Goal: Information Seeking & Learning: Learn about a topic

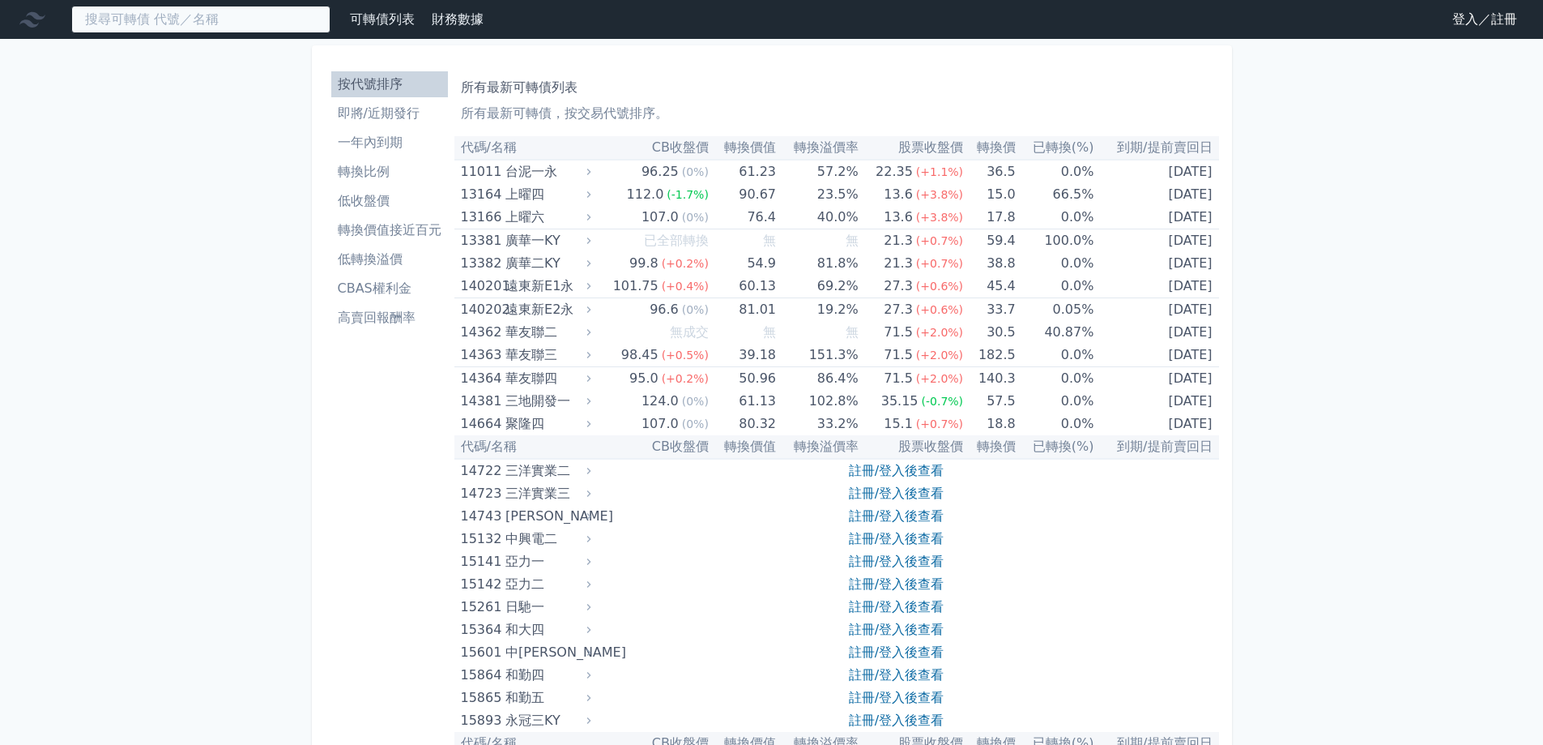
click at [173, 27] on input at bounding box center [200, 20] width 259 height 28
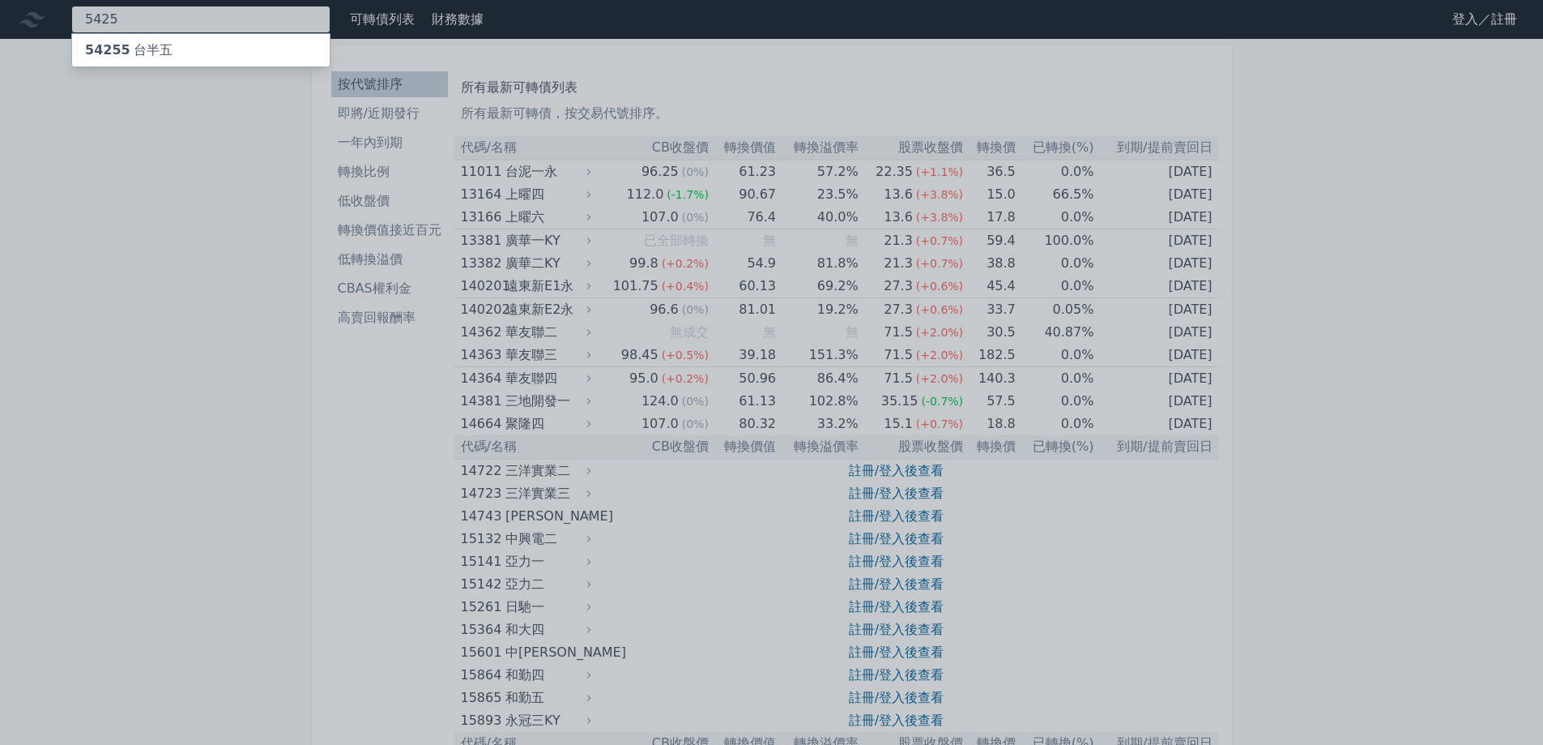
type input "5425"
click at [146, 57] on div "54255 台半五" at bounding box center [129, 50] width 88 height 19
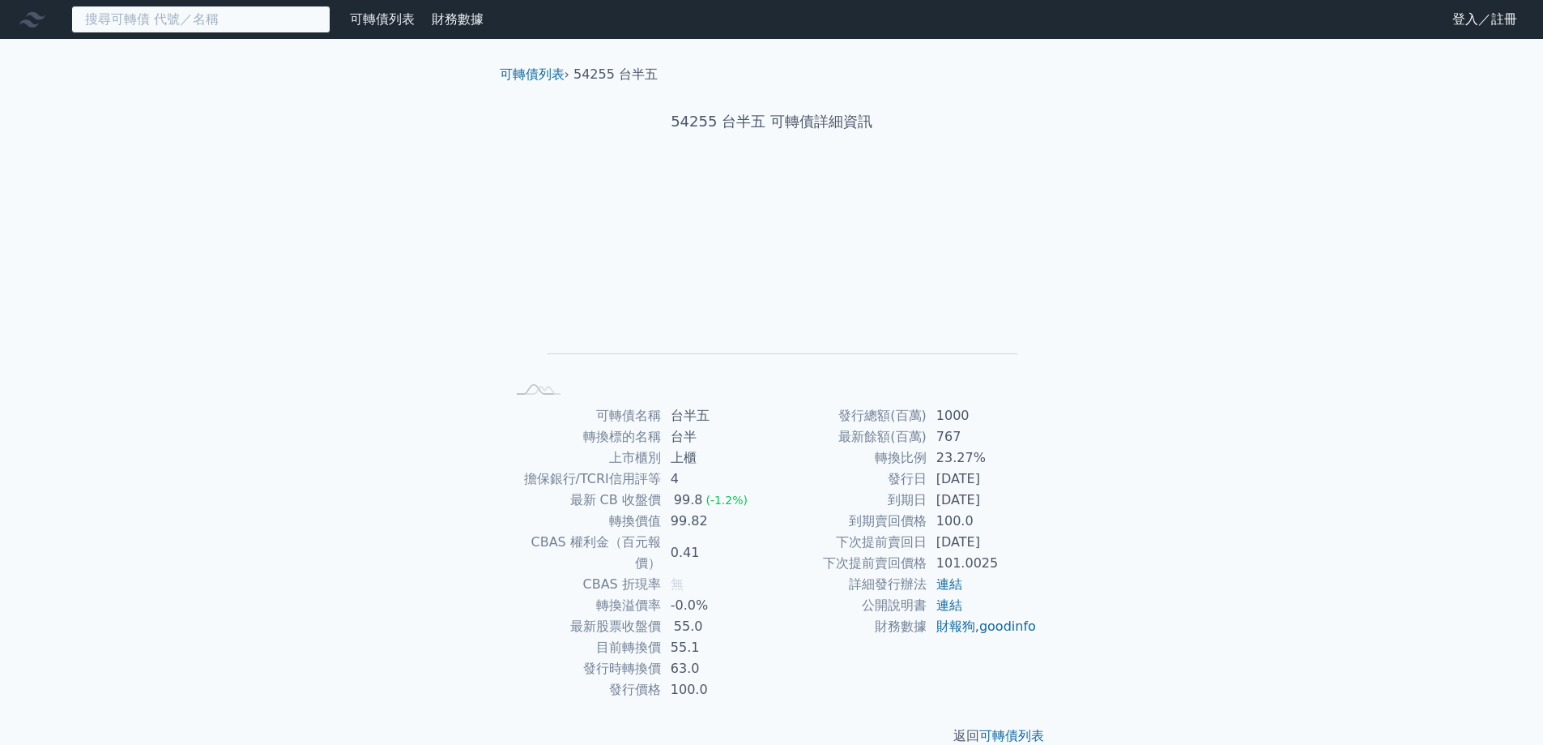
click at [166, 18] on input at bounding box center [200, 20] width 259 height 28
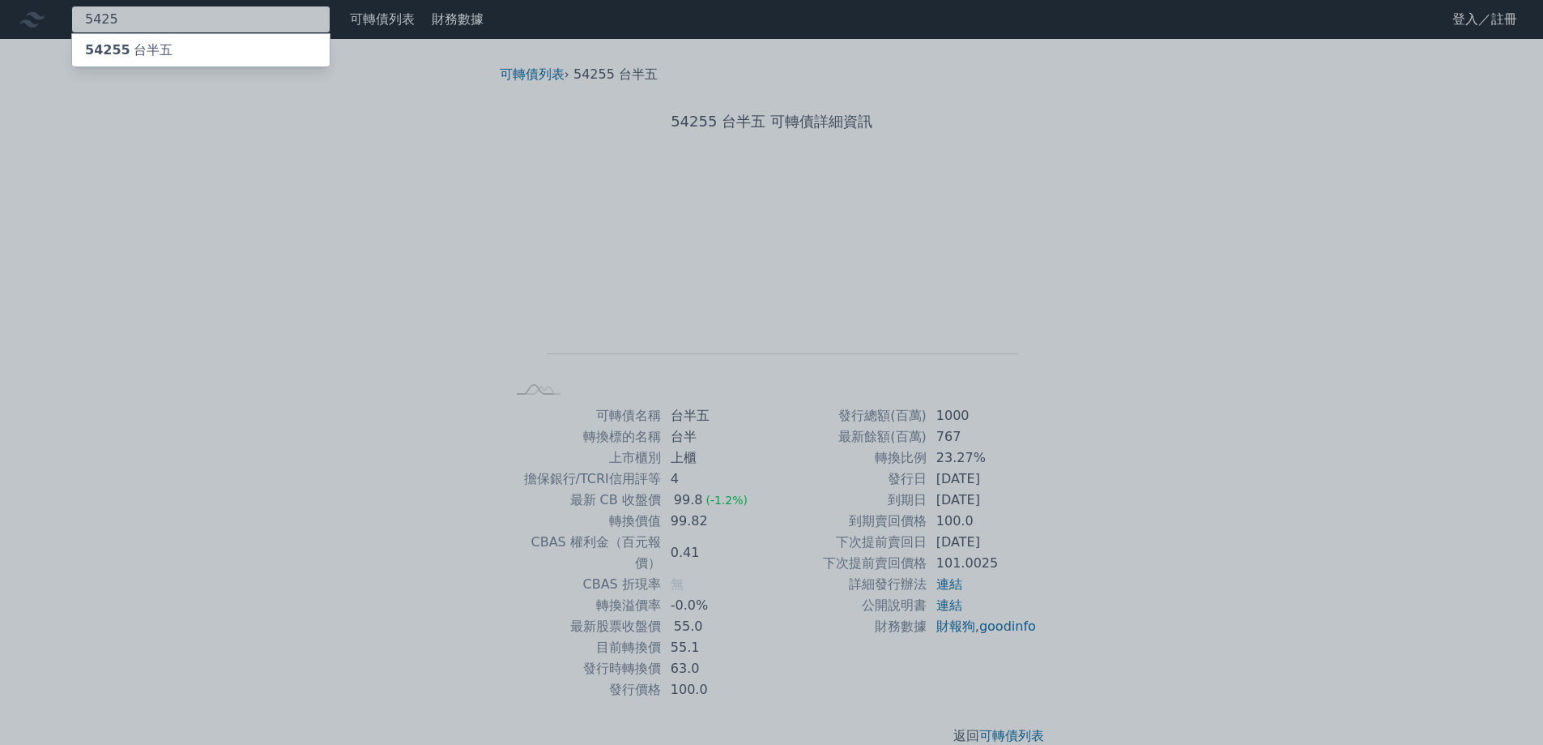
type input "5425"
click at [147, 53] on div "54255 台半五" at bounding box center [129, 50] width 88 height 19
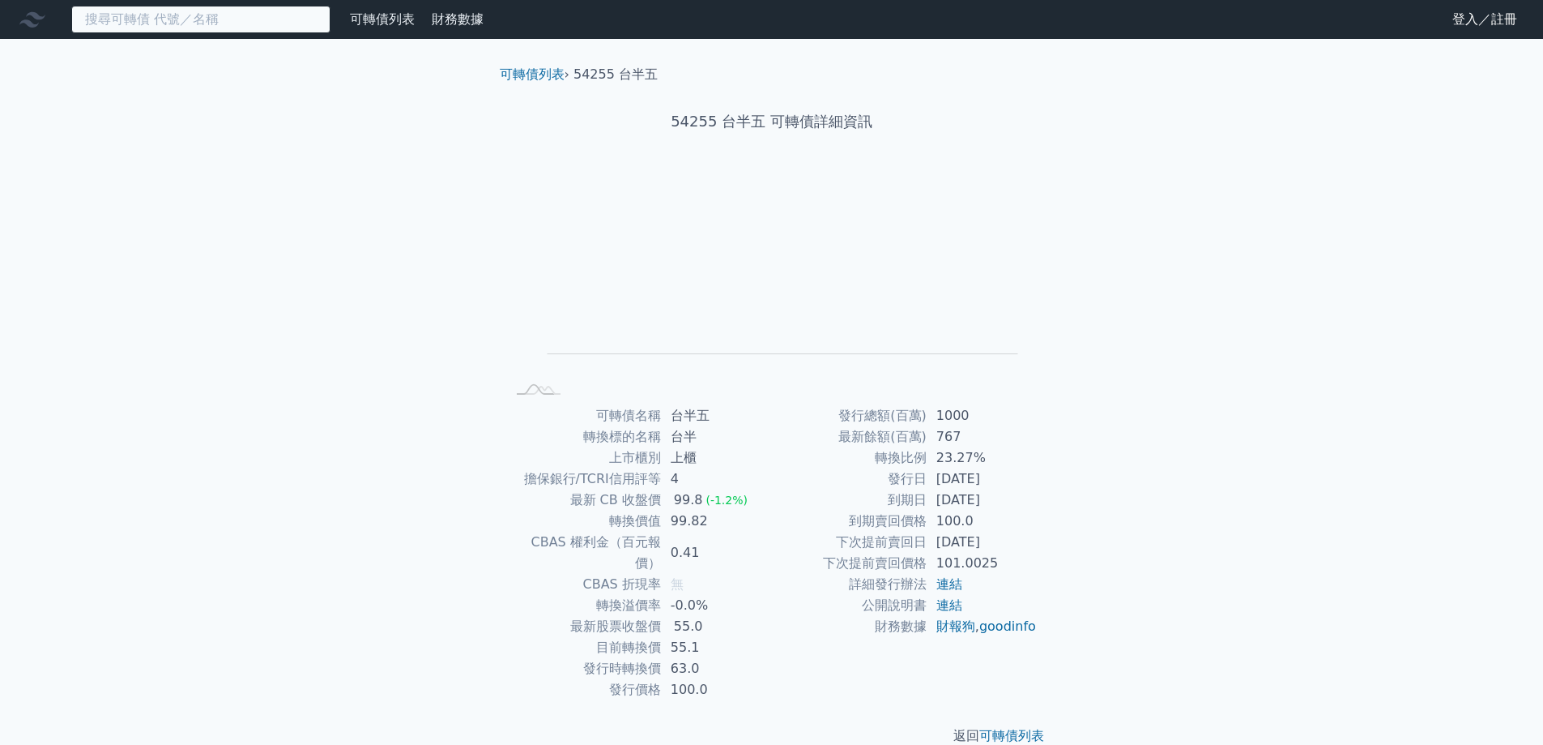
click at [137, 20] on input at bounding box center [200, 20] width 259 height 28
type input "4540"
click at [138, 21] on input "4540" at bounding box center [200, 20] width 259 height 28
click at [353, 23] on link "可轉債列表" at bounding box center [382, 18] width 65 height 15
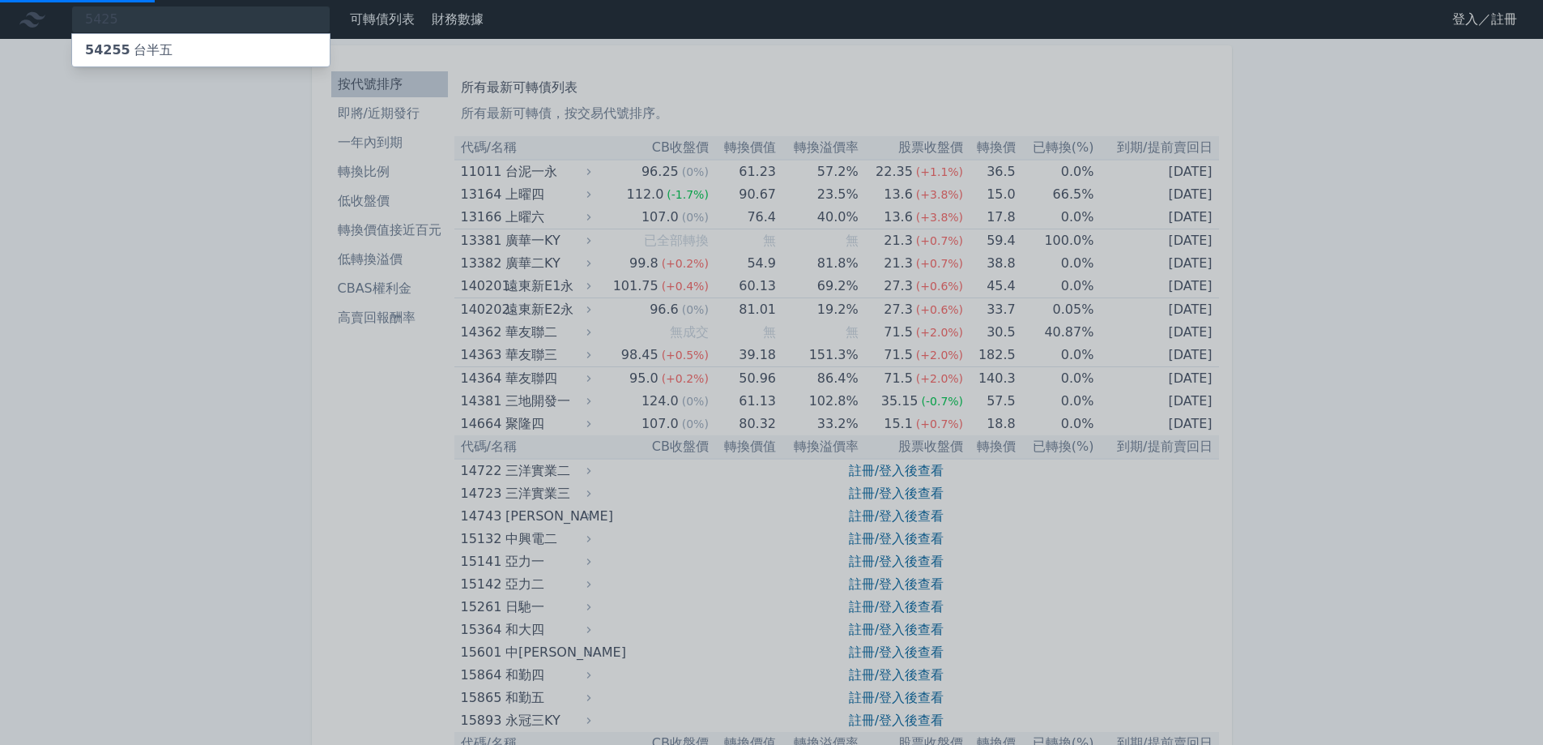
click at [280, 19] on div at bounding box center [771, 372] width 1543 height 745
click at [280, 15] on div "5425 54255 台半五" at bounding box center [200, 20] width 259 height 28
click at [82, 171] on div at bounding box center [771, 372] width 1543 height 745
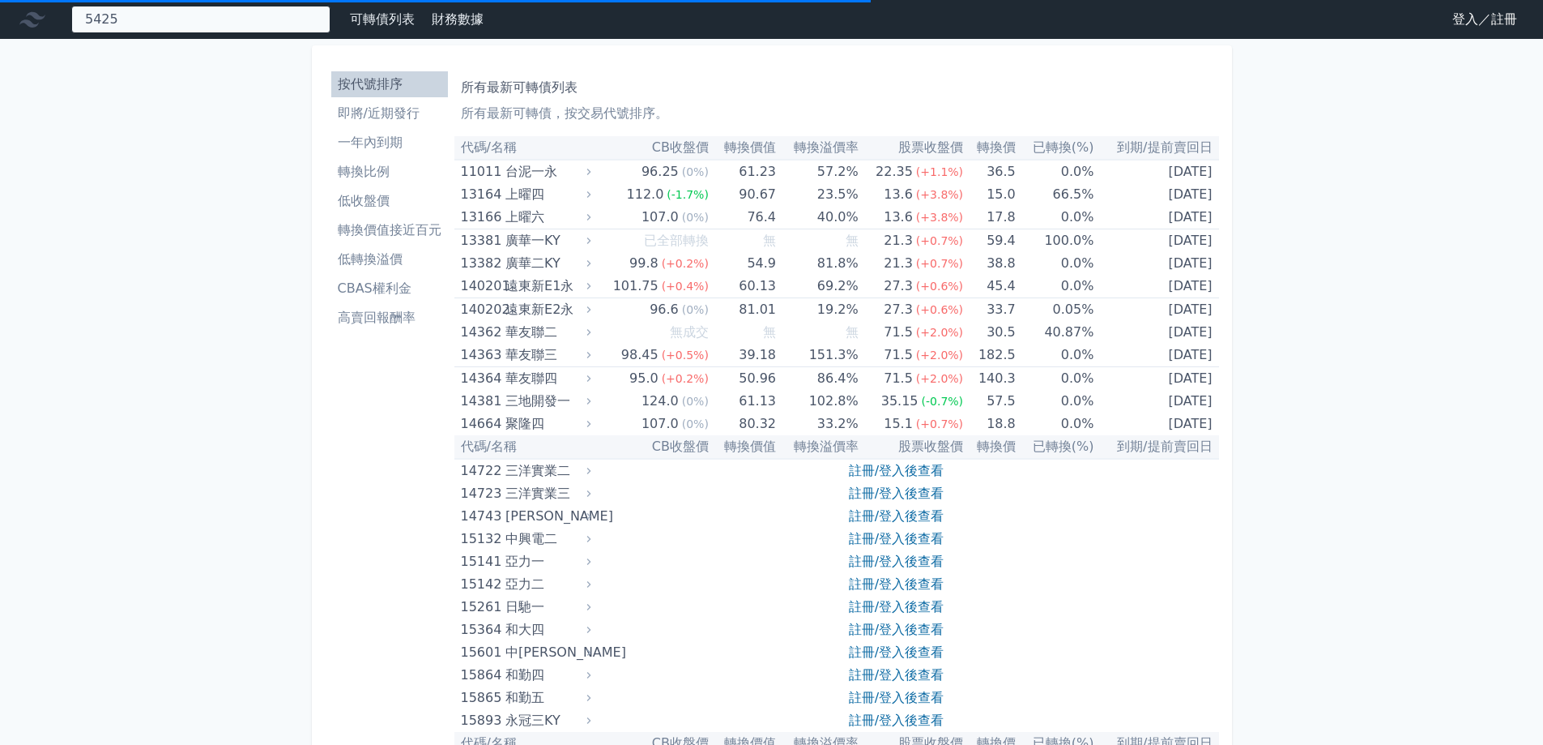
click at [183, 14] on div "5425 54255 台半五" at bounding box center [200, 20] width 259 height 28
click at [148, 13] on input at bounding box center [200, 20] width 259 height 28
type input "3707"
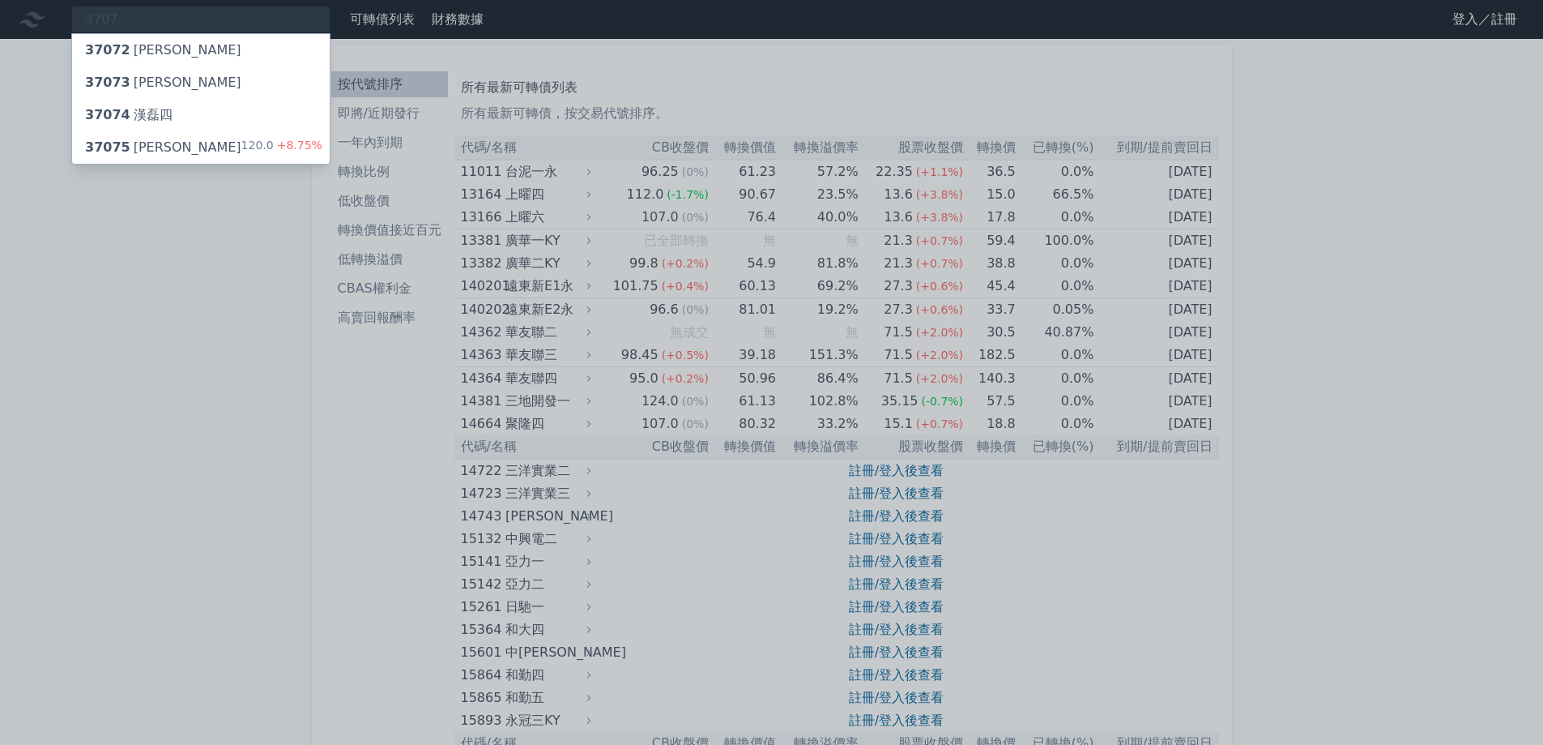
click at [202, 119] on div "37074 [PERSON_NAME]四" at bounding box center [201, 115] width 258 height 32
click at [135, 140] on div "37075 [PERSON_NAME]" at bounding box center [163, 147] width 156 height 19
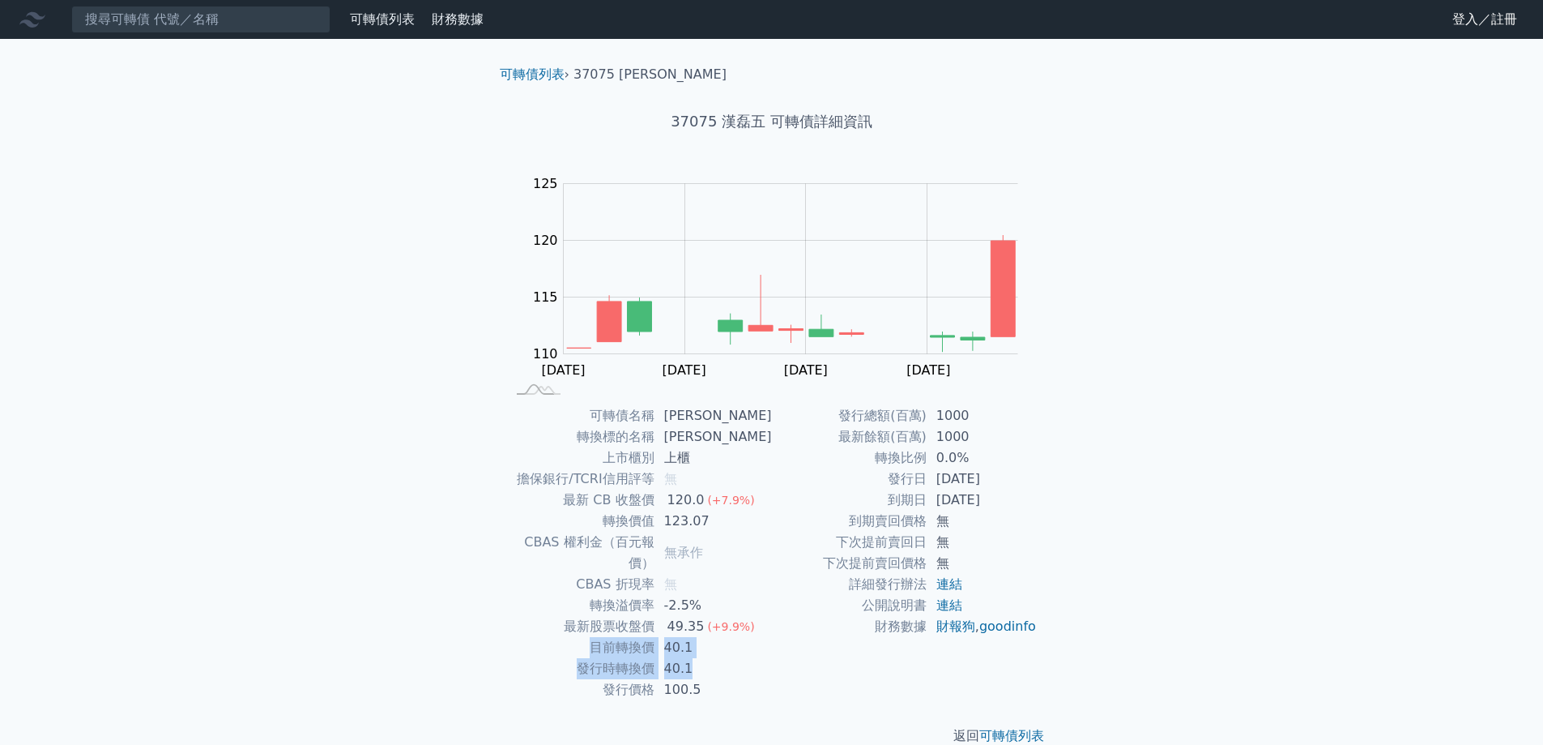
drag, startPoint x: 591, startPoint y: 634, endPoint x: 730, endPoint y: 647, distance: 139.9
click at [730, 647] on tbody "可轉債名稱 [PERSON_NAME] 轉換標的名稱 [PERSON_NAME] 上市櫃別 上櫃 擔保銀行/TCRI信用評等 無 最新 CB 收盤價 120.…" at bounding box center [639, 552] width 266 height 295
click at [730, 658] on td "40.1" at bounding box center [713, 668] width 117 height 21
drag, startPoint x: 730, startPoint y: 647, endPoint x: 602, endPoint y: 625, distance: 129.9
click at [602, 625] on tbody "可轉債名稱 [PERSON_NAME] 轉換標的名稱 [PERSON_NAME] 上市櫃別 上櫃 擔保銀行/TCRI信用評等 無 最新 CB 收盤價 120.…" at bounding box center [639, 552] width 266 height 295
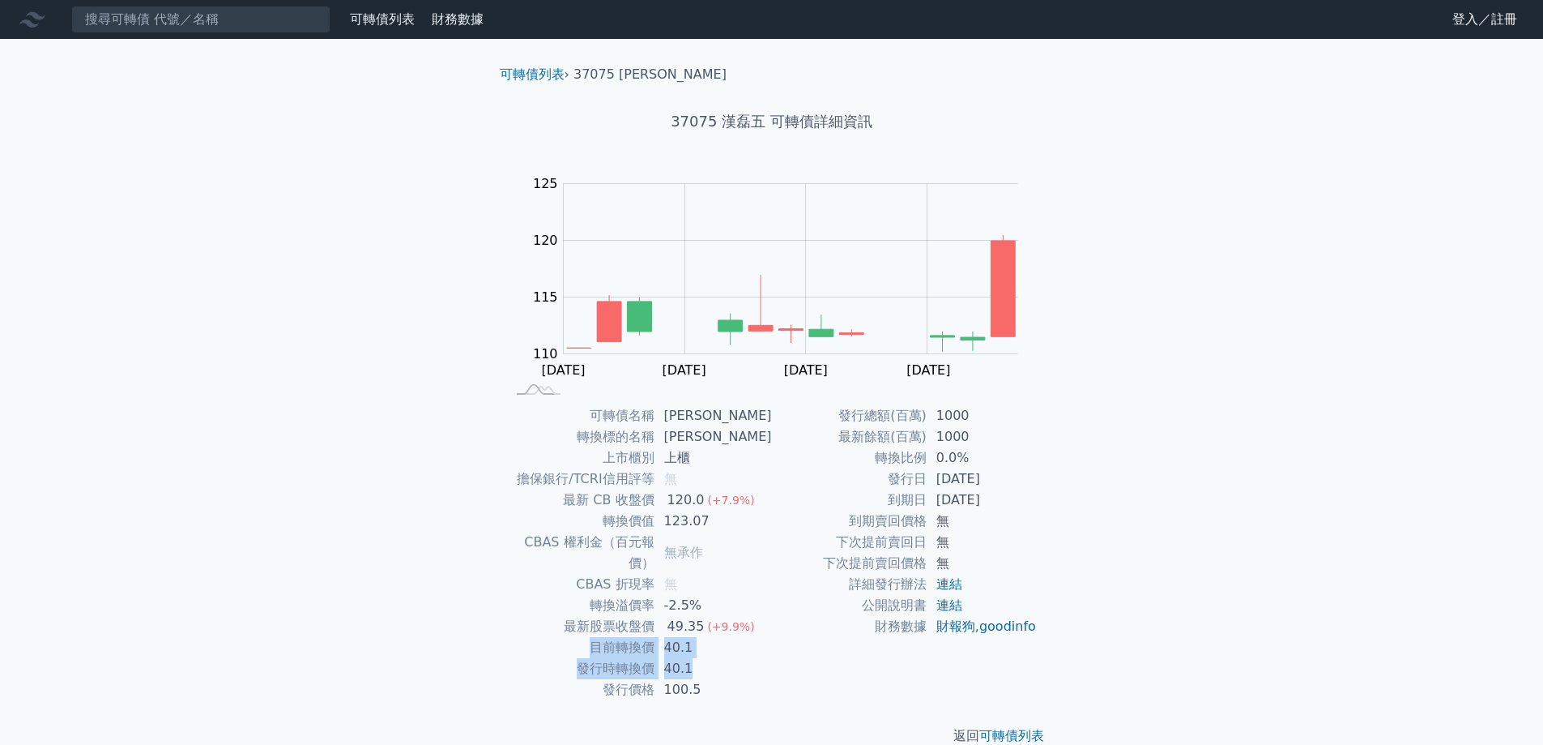
click at [602, 637] on td "目前轉換價" at bounding box center [580, 647] width 148 height 21
drag, startPoint x: 602, startPoint y: 625, endPoint x: 690, endPoint y: 654, distance: 92.2
click at [690, 654] on tbody "可轉債名稱 [PERSON_NAME] 轉換標的名稱 [PERSON_NAME] 上市櫃別 上櫃 擔保銀行/TCRI信用評等 無 最新 CB 收盤價 120.…" at bounding box center [639, 552] width 266 height 295
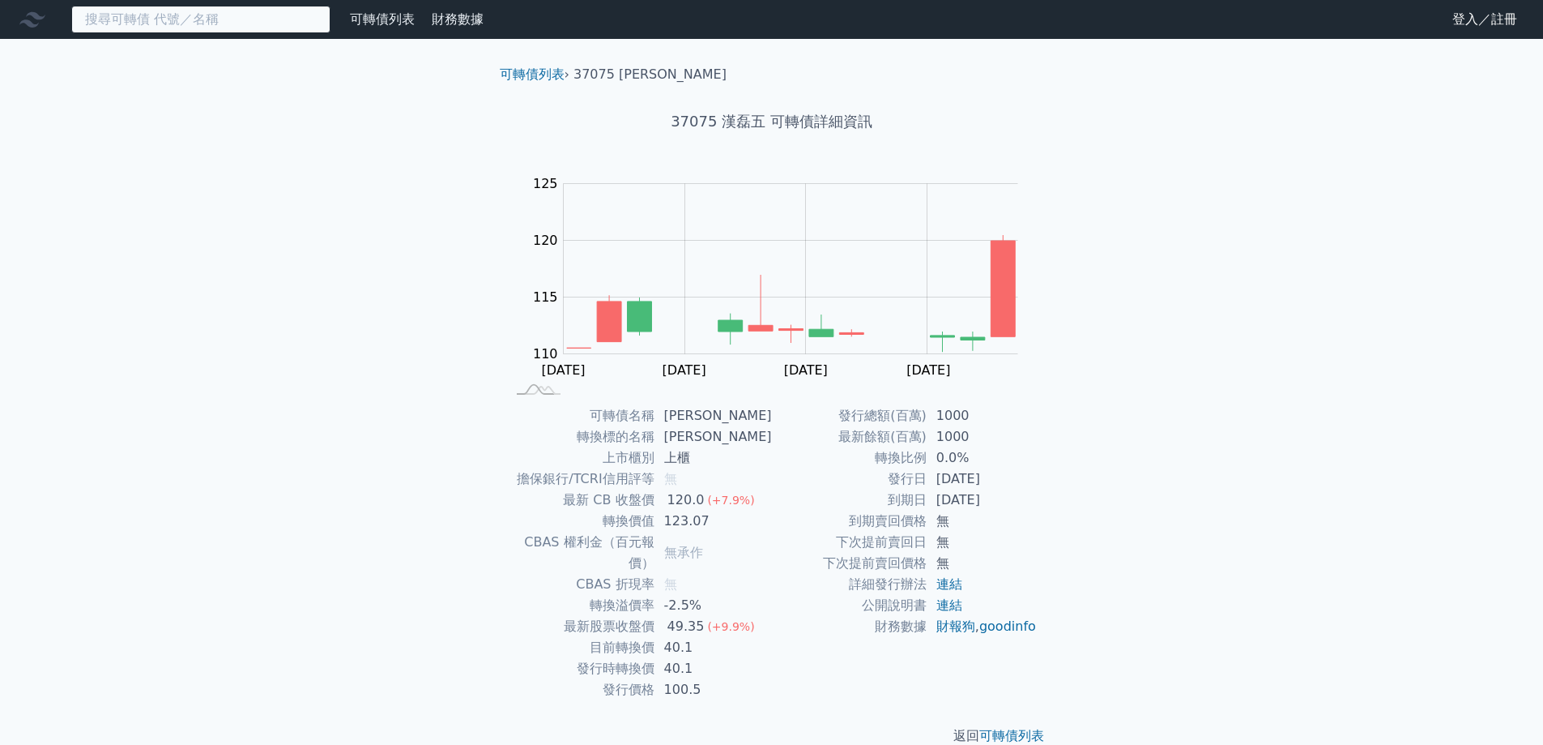
click at [159, 14] on input at bounding box center [200, 20] width 259 height 28
click at [217, 15] on input at bounding box center [200, 20] width 259 height 28
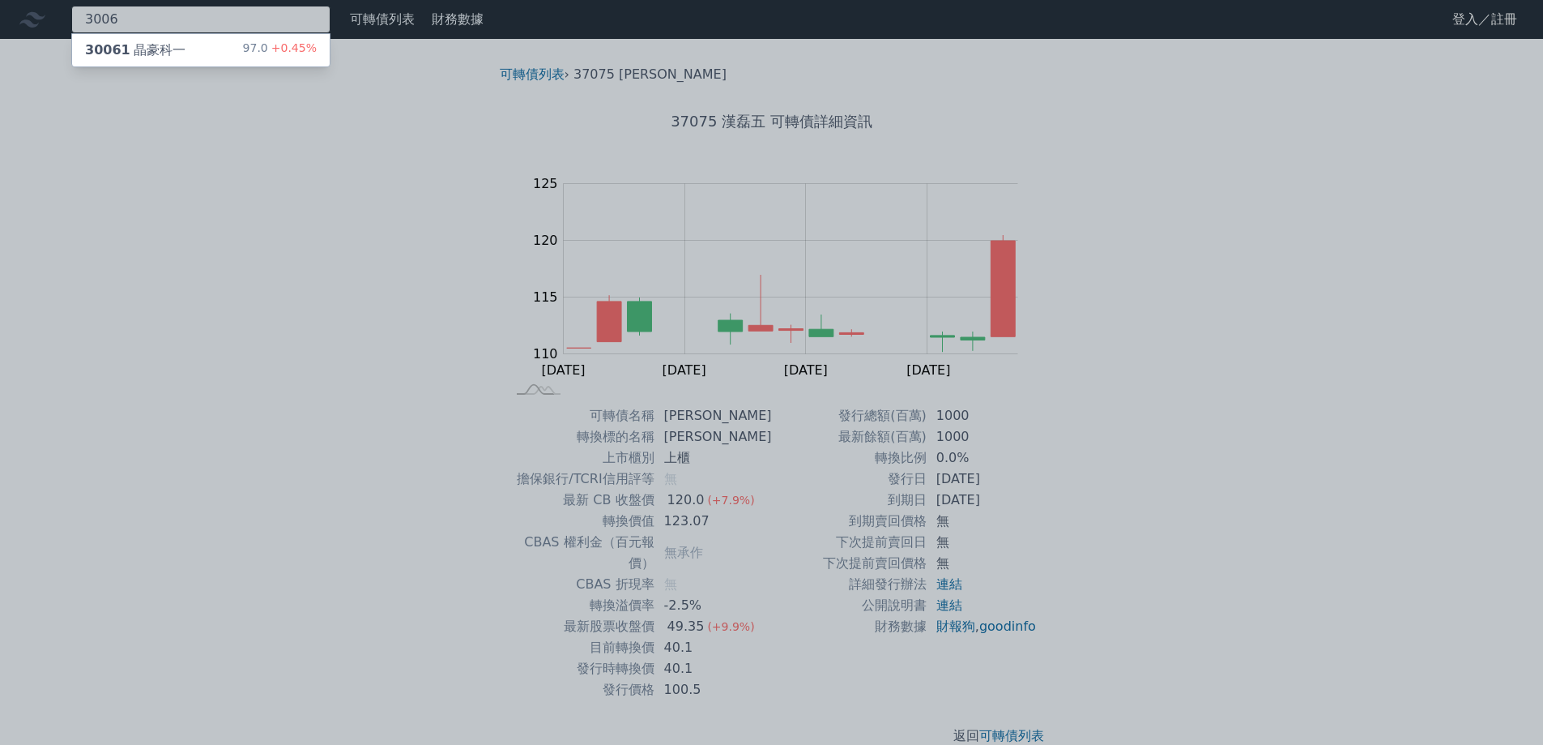
type input "3006"
click at [194, 53] on div "30061 晶豪科一 97.0 +0.45%" at bounding box center [201, 50] width 258 height 32
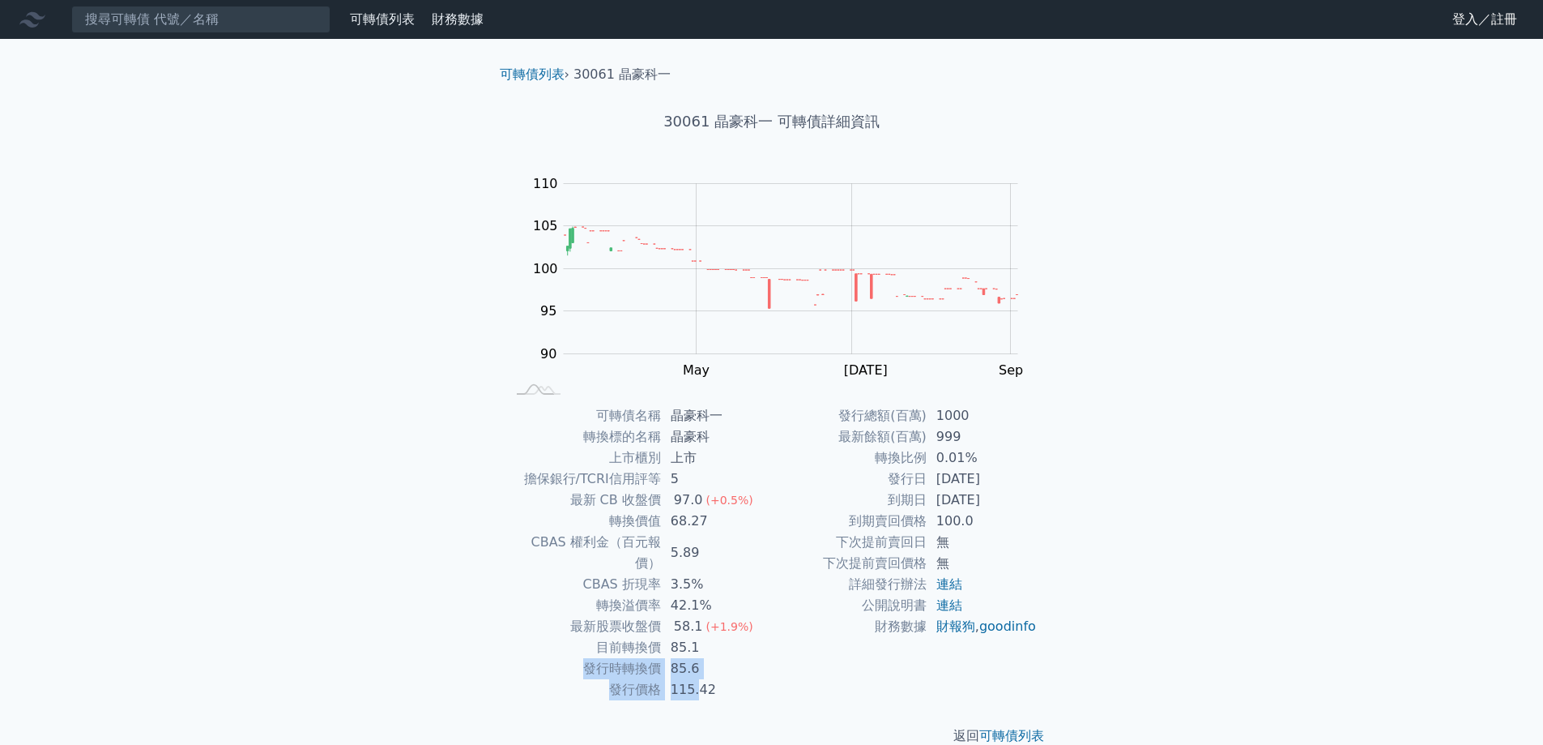
drag, startPoint x: 703, startPoint y: 631, endPoint x: 698, endPoint y: 664, distance: 32.8
click at [698, 664] on tbody "可轉債名稱 晶豪科一 轉換標的名稱 晶豪科 上市櫃別 上市 擔保銀行/TCRI信用評等 5 最新 CB 收盤價 97.0 (+0.5%) 轉換價值 68.27…" at bounding box center [639, 552] width 266 height 295
click at [698, 679] on td "115.42" at bounding box center [716, 689] width 111 height 21
click at [1215, 471] on div "可轉債列表 財務數據 可轉債列表 財務數據 登入／註冊 登入／註冊 可轉債列表 › 30061 晶豪科一 30061 晶豪科一 可轉債詳細資訊 Zoom Ou…" at bounding box center [771, 385] width 1543 height 771
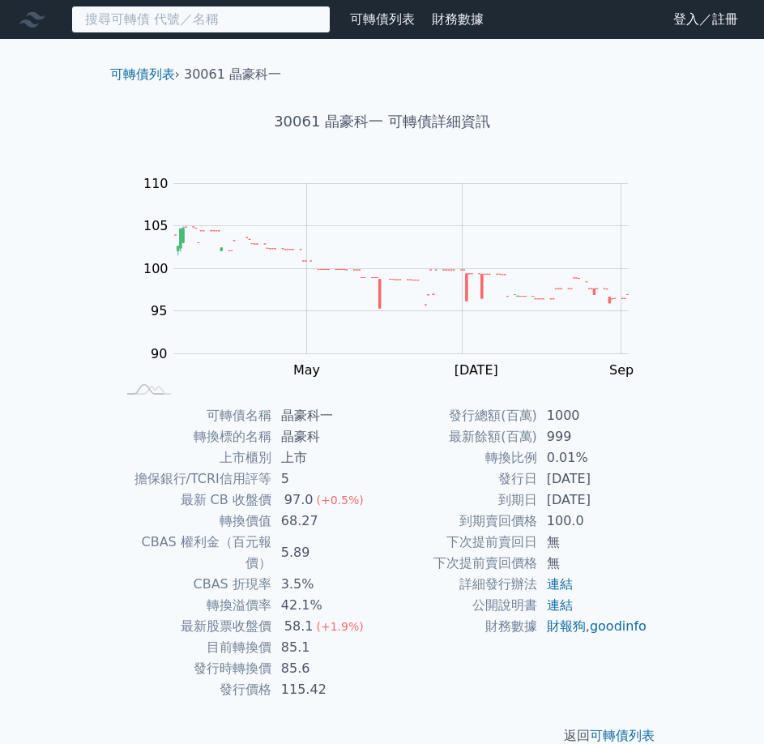
click at [152, 23] on input at bounding box center [200, 20] width 259 height 28
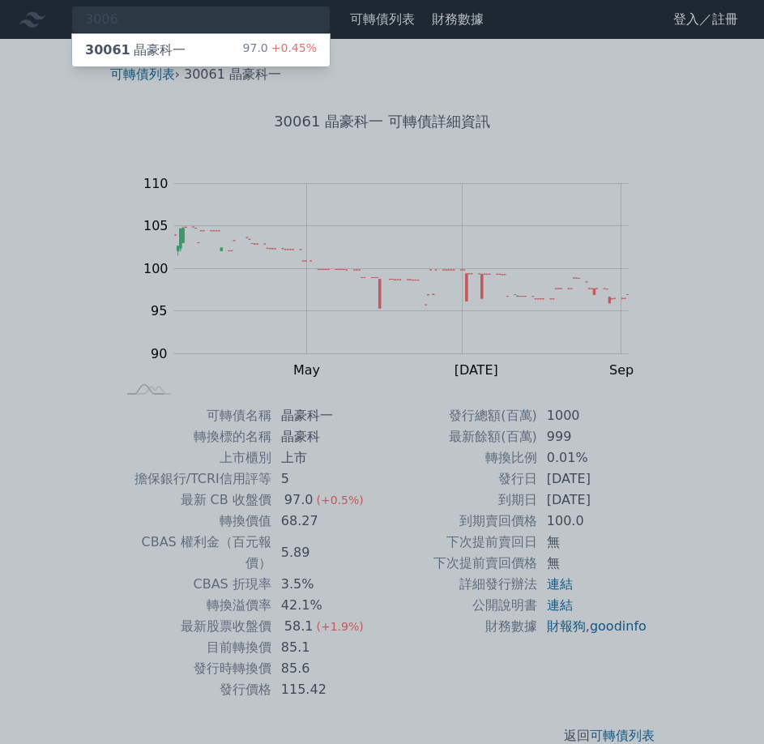
click at [70, 298] on div at bounding box center [382, 372] width 764 height 744
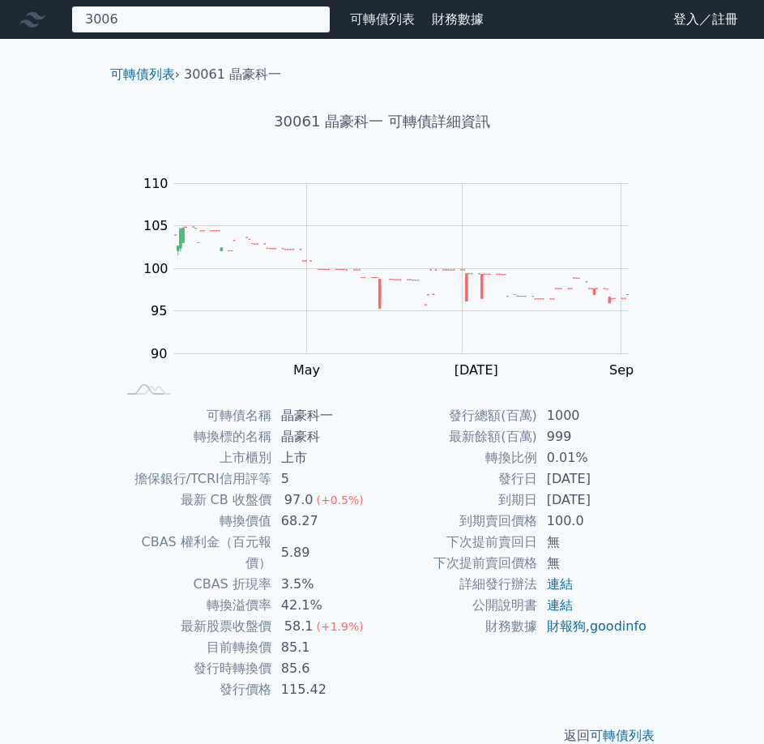
click at [141, 22] on div "3006 30061 晶豪科一 97.0 +0.45%" at bounding box center [200, 20] width 259 height 28
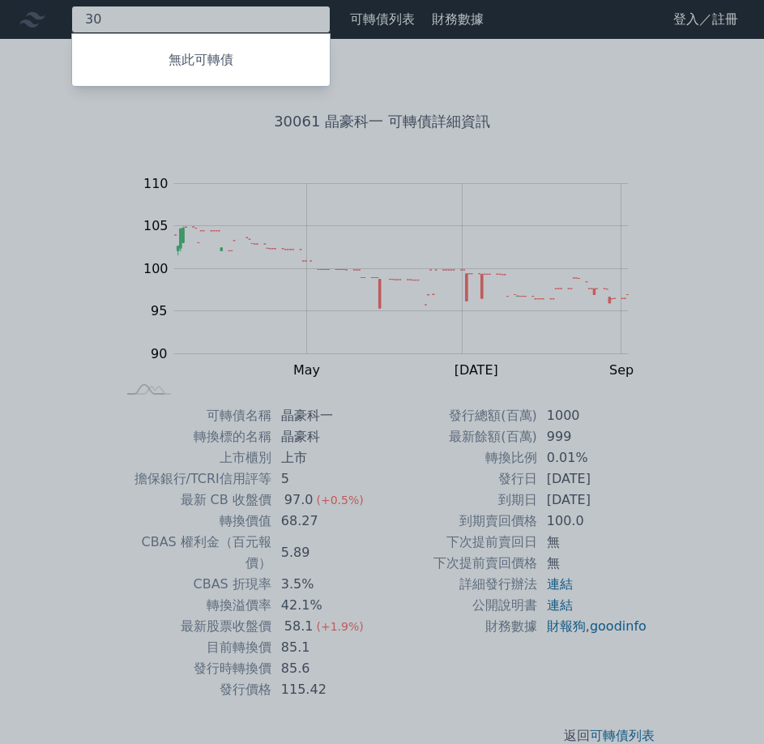
type input "3"
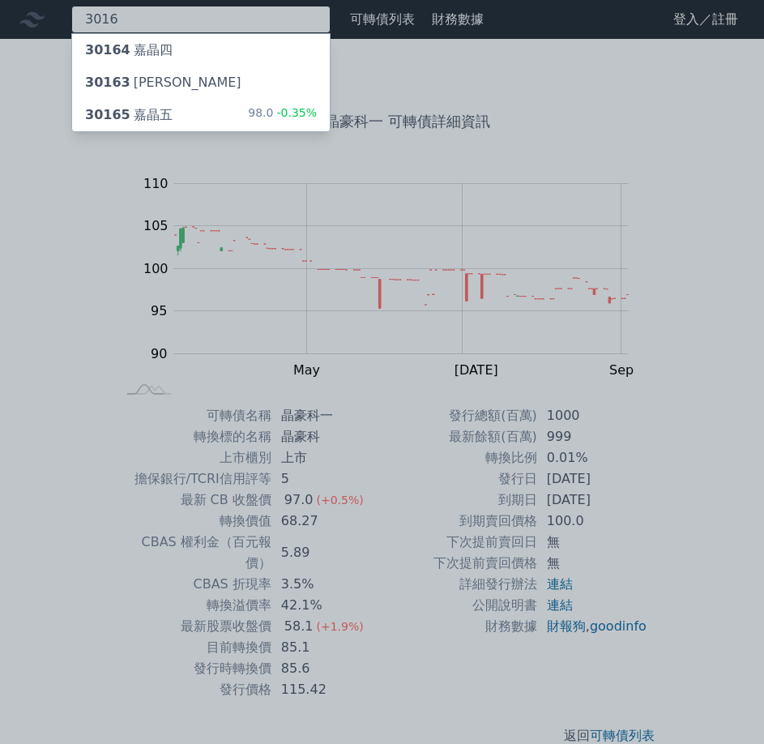
type input "3016"
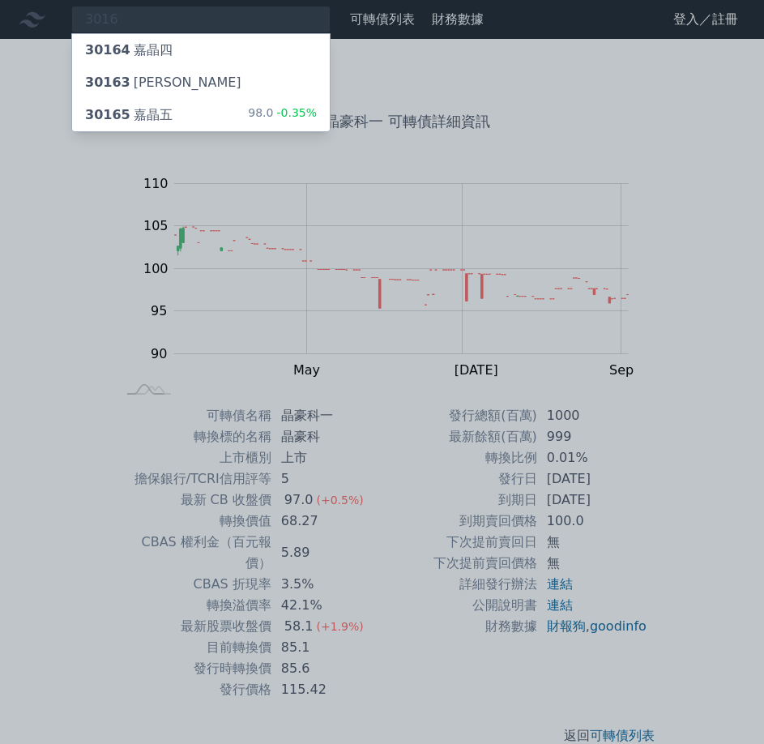
drag, startPoint x: 130, startPoint y: 252, endPoint x: 121, endPoint y: 134, distance: 117.9
click at [121, 134] on div at bounding box center [382, 372] width 764 height 744
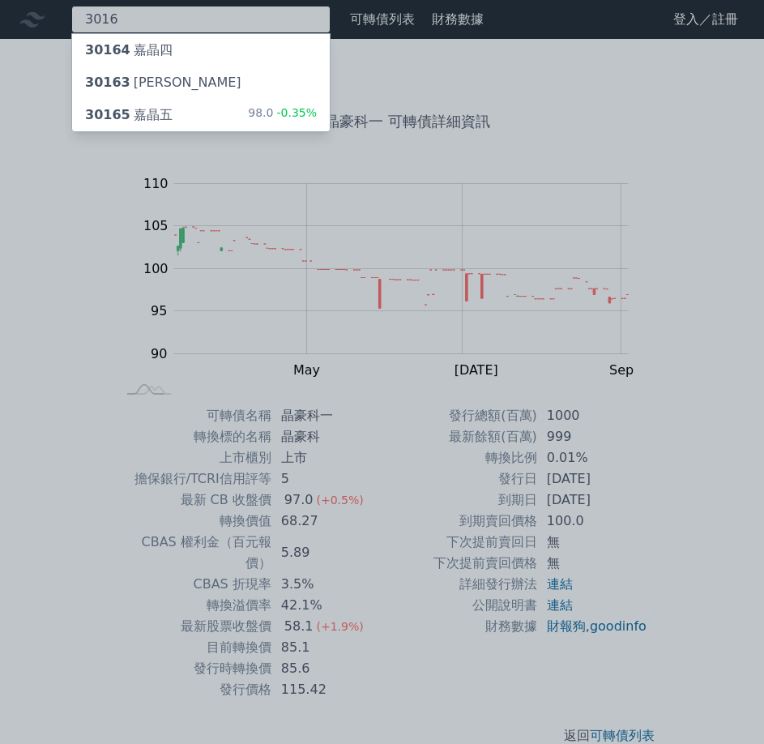
click at [151, 14] on div "3016 30164 嘉晶四 30163 嘉晶三 30165 嘉晶五 98.0 -0.35%" at bounding box center [200, 20] width 259 height 28
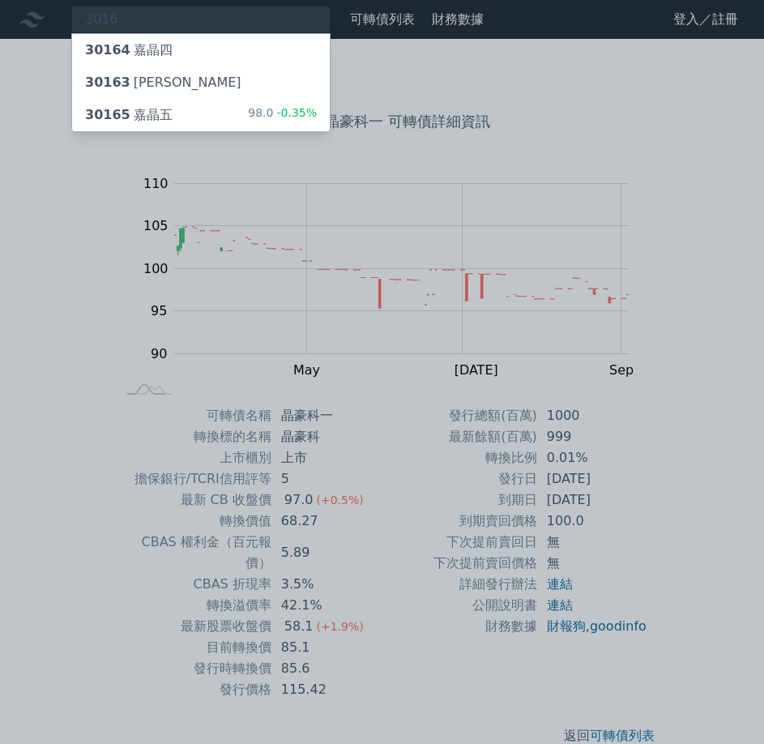
click at [135, 116] on div "30165 嘉晶五" at bounding box center [129, 114] width 88 height 19
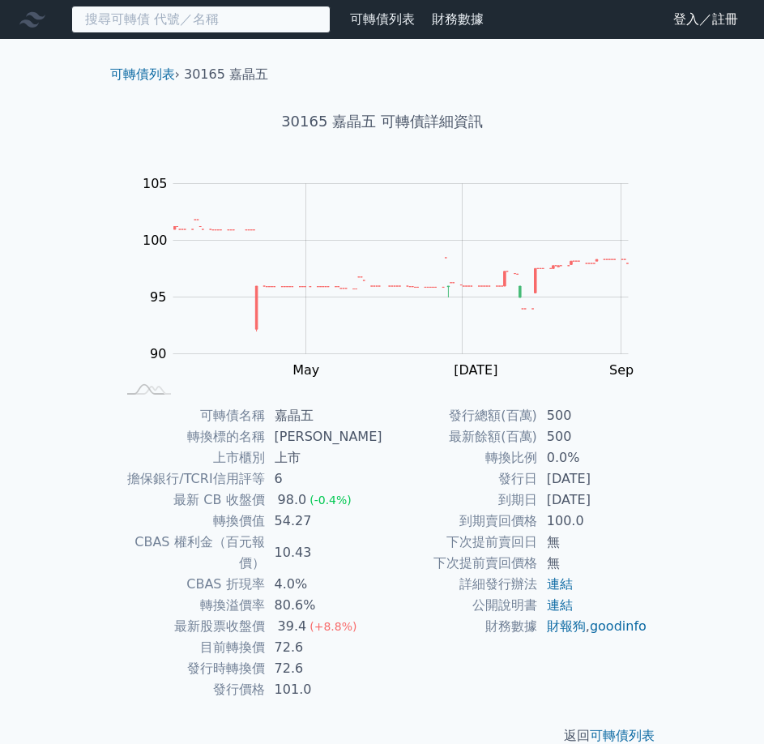
click at [227, 20] on input at bounding box center [200, 20] width 259 height 28
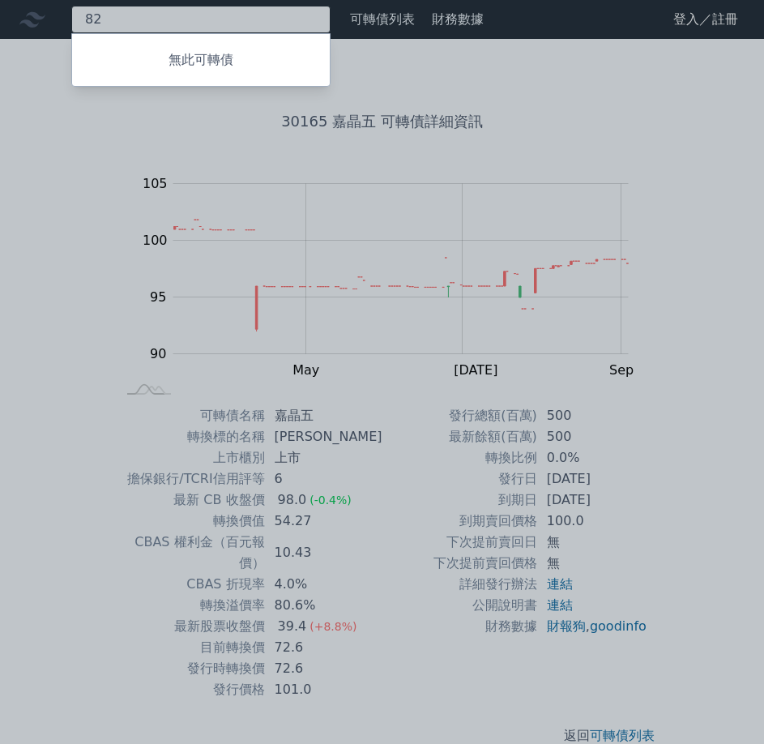
type input "8"
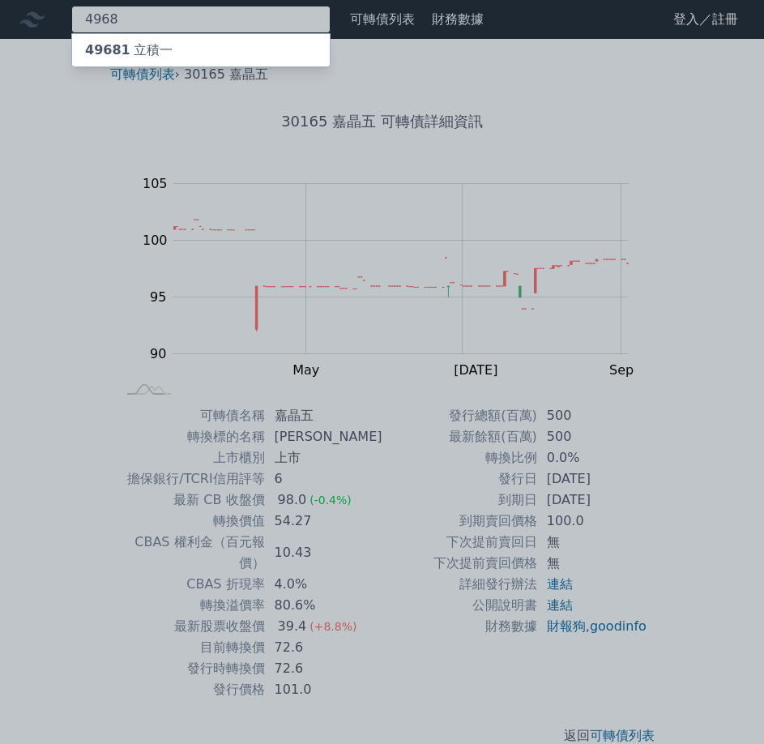
type input "4968"
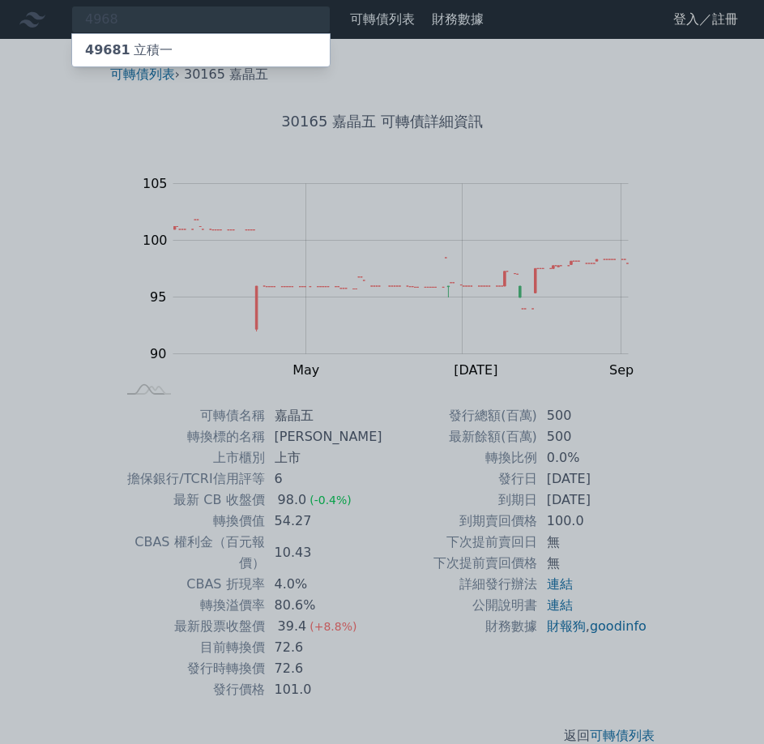
click at [164, 52] on div "49681 立積一" at bounding box center [129, 50] width 88 height 19
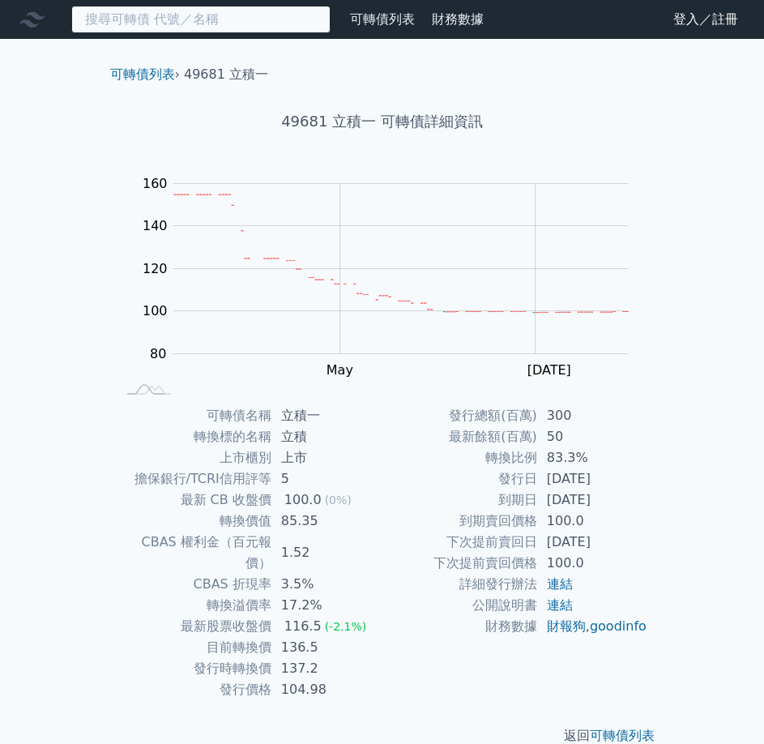
click at [174, 22] on input at bounding box center [200, 20] width 259 height 28
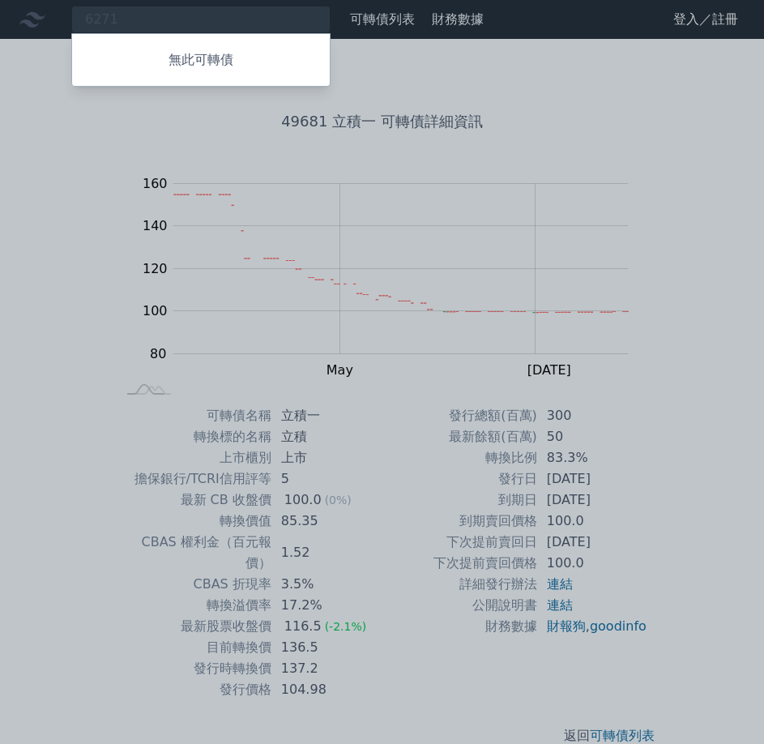
click at [174, 22] on div at bounding box center [382, 372] width 764 height 744
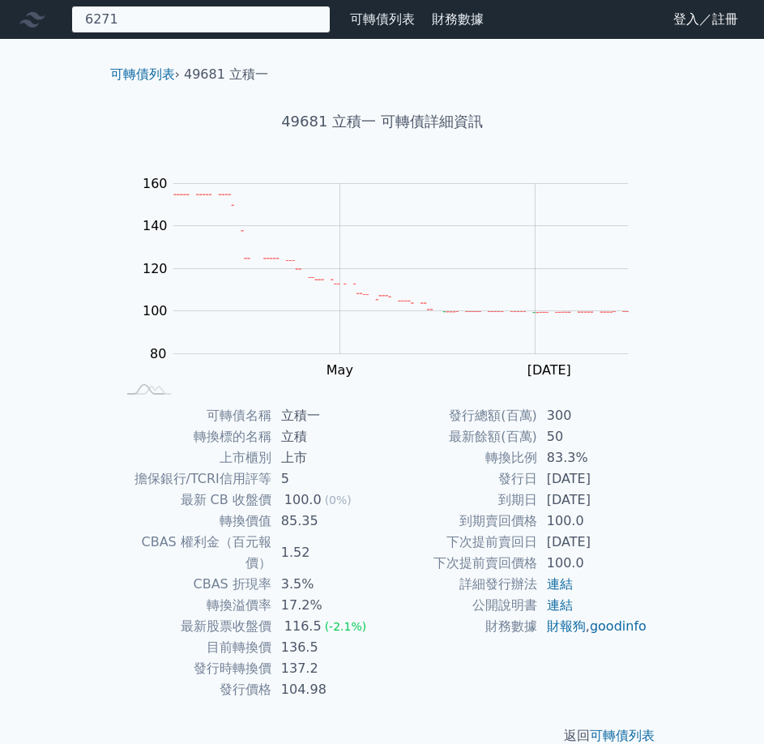
click at [174, 22] on div "6271 無此可轉債" at bounding box center [200, 20] width 259 height 28
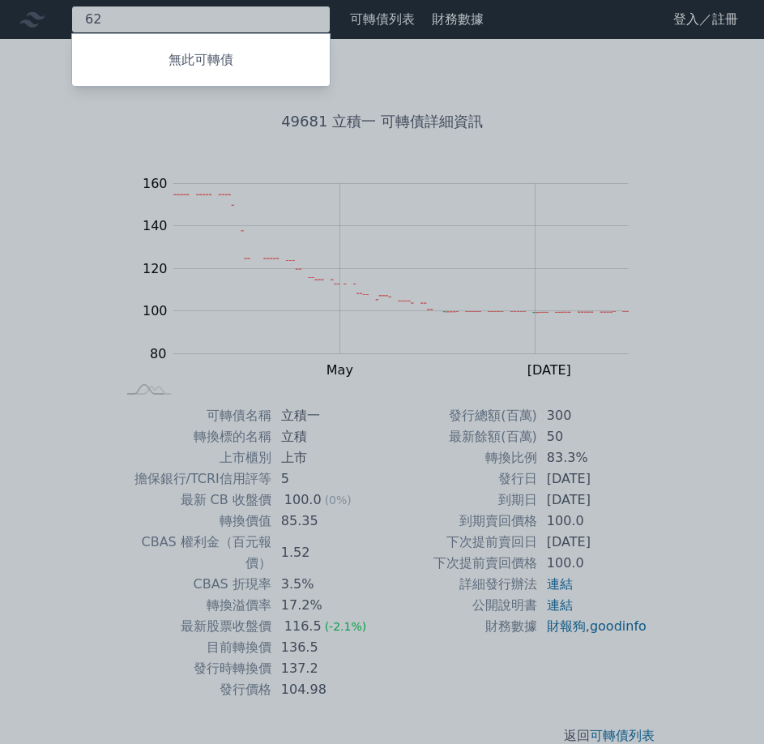
type input "6"
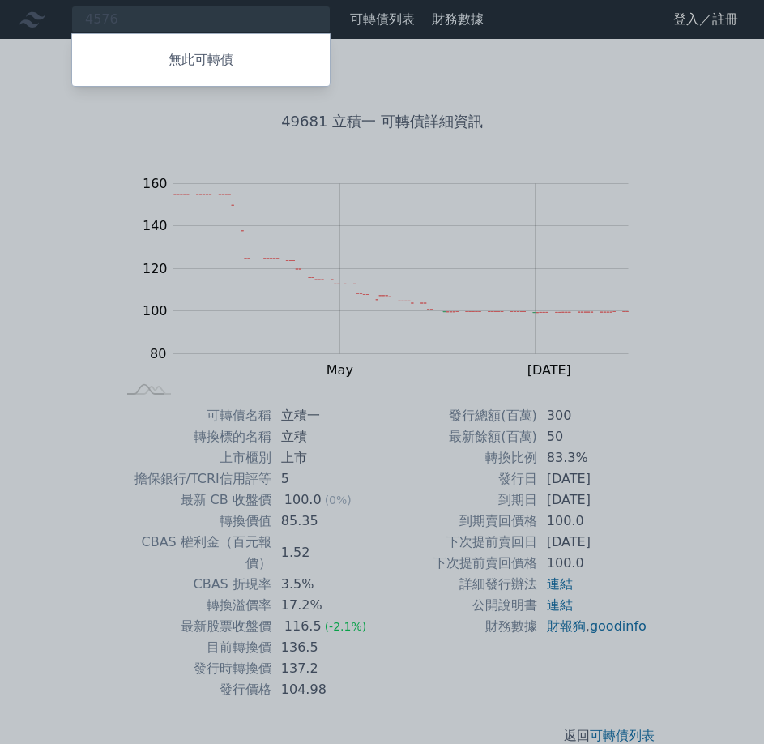
drag, startPoint x: 87, startPoint y: 523, endPoint x: 86, endPoint y: 501, distance: 21.9
click at [86, 501] on div at bounding box center [382, 372] width 764 height 744
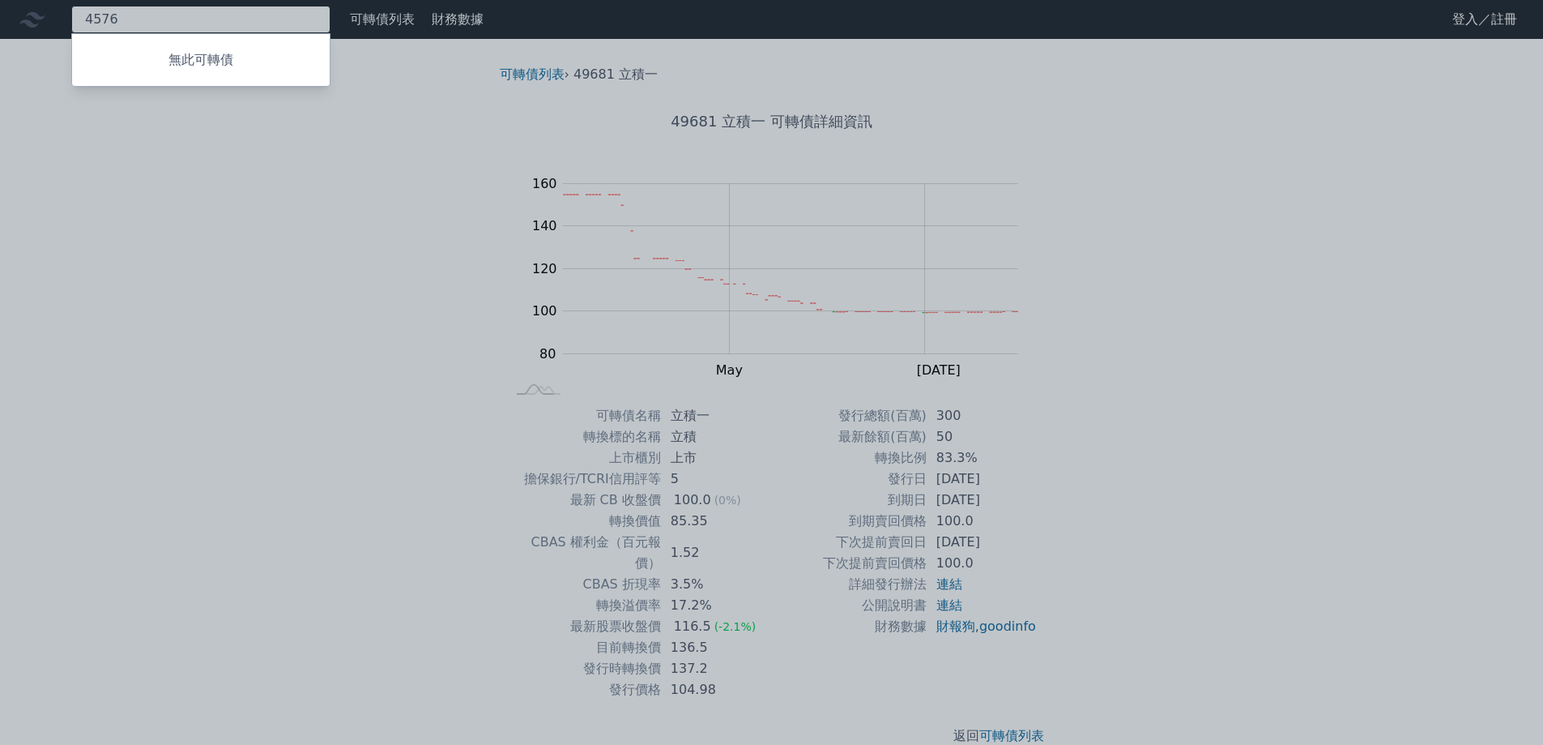
click at [267, 18] on div "4576 無此可轉債" at bounding box center [200, 20] width 259 height 28
type input "4"
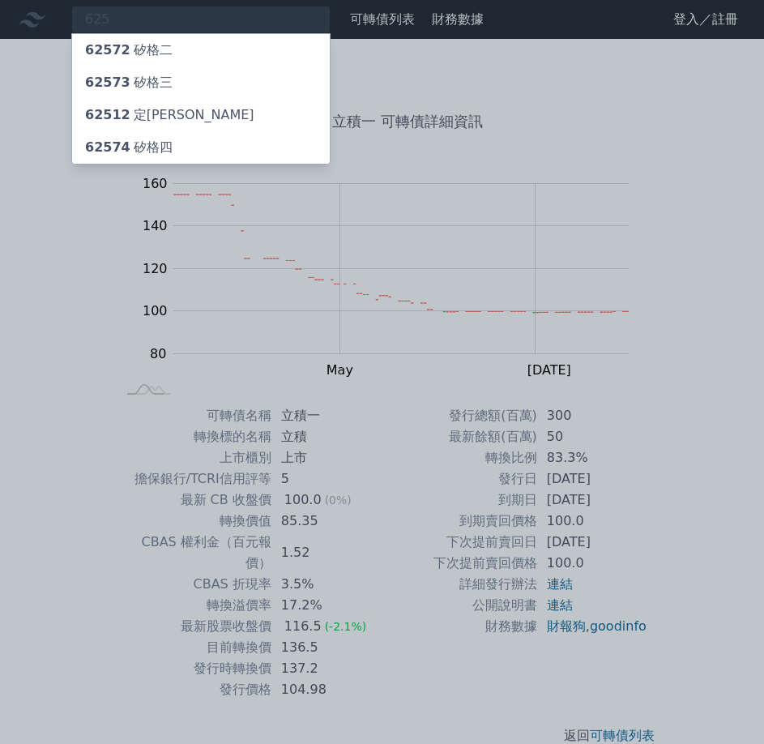
click at [163, 23] on div at bounding box center [382, 372] width 764 height 744
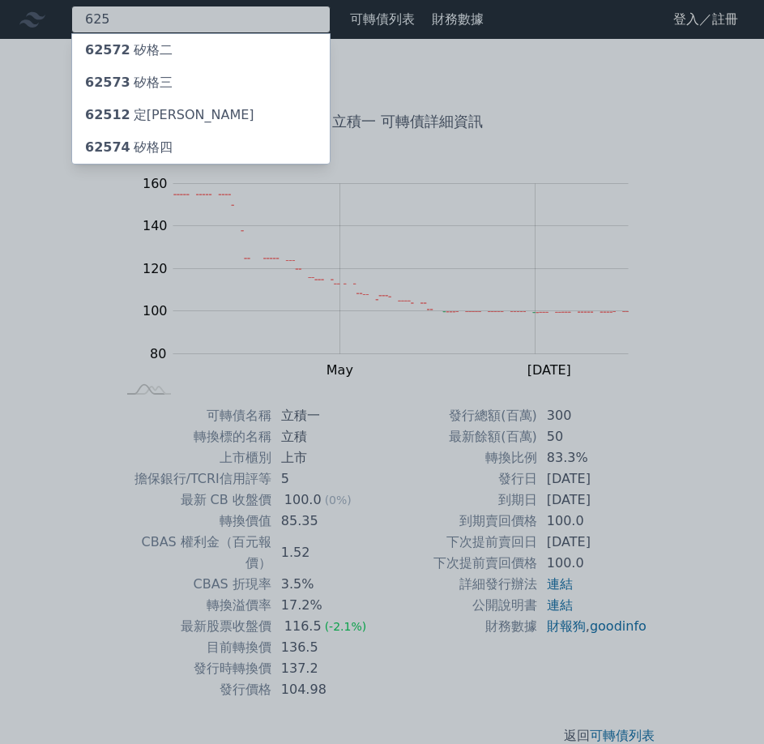
click at [146, 15] on div "625 62572 矽格二 62573 矽格三 62512 定穎二 62574 矽格四" at bounding box center [200, 20] width 259 height 28
type input "6"
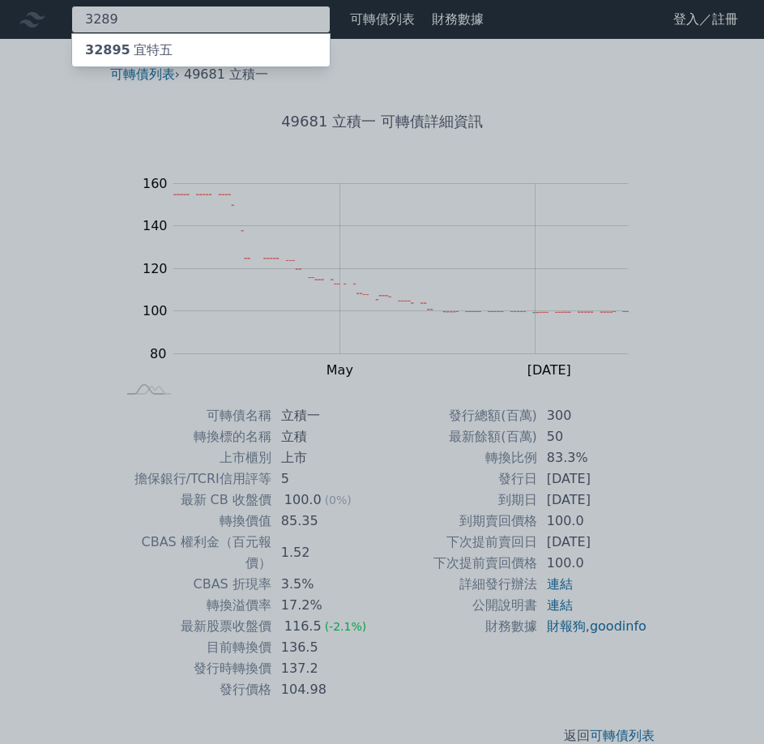
type input "3289"
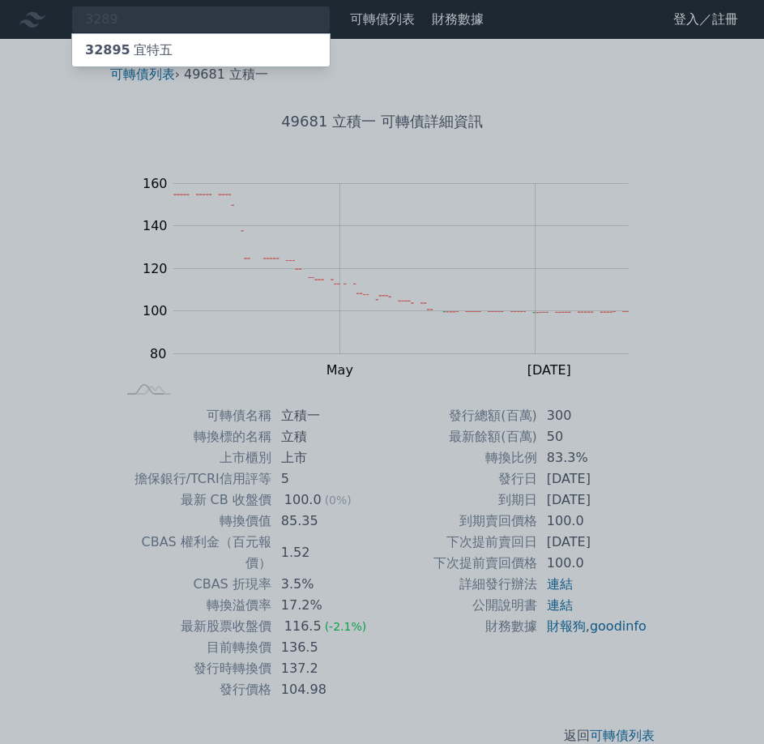
click at [135, 46] on div "32895 宜特五" at bounding box center [129, 50] width 88 height 19
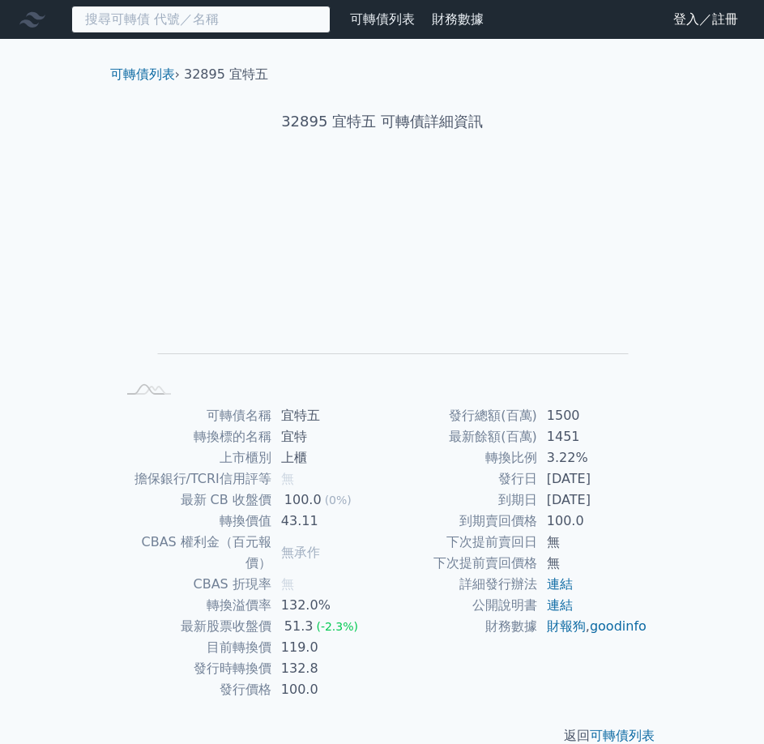
click at [178, 18] on input at bounding box center [200, 20] width 259 height 28
click at [178, 18] on input "6530" at bounding box center [200, 20] width 259 height 28
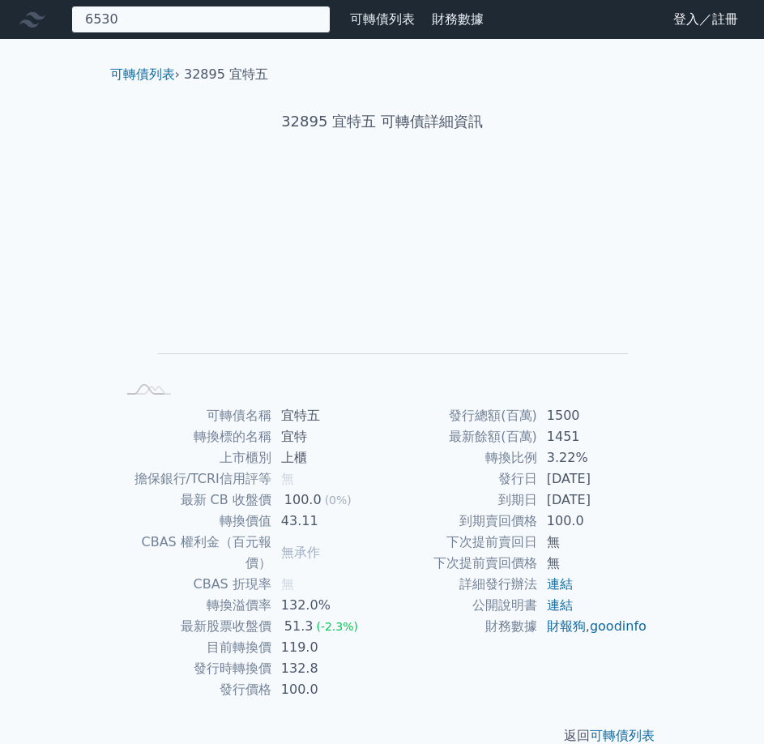
click at [178, 18] on input "6530" at bounding box center [200, 20] width 259 height 28
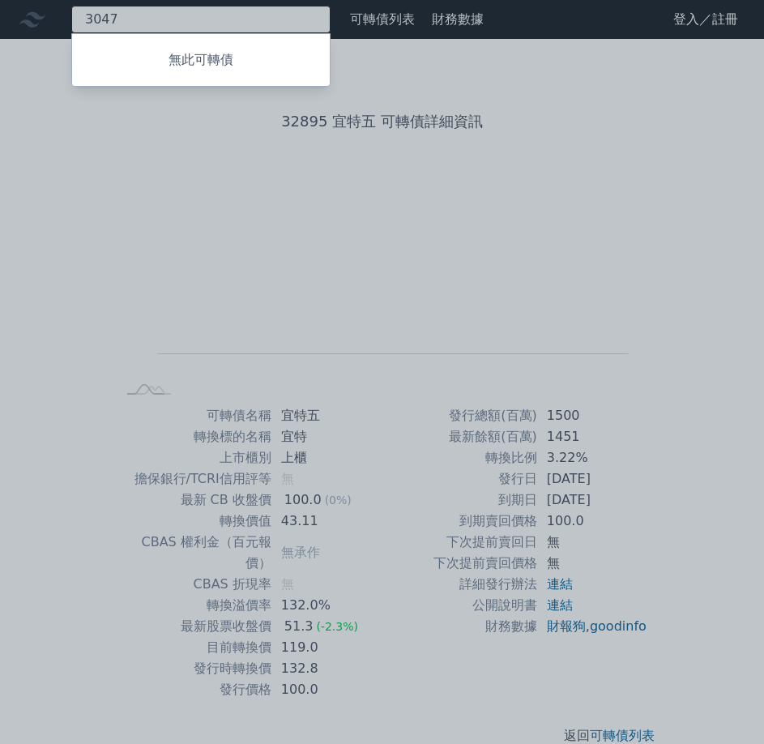
type input "3047"
